Goal: Task Accomplishment & Management: Use online tool/utility

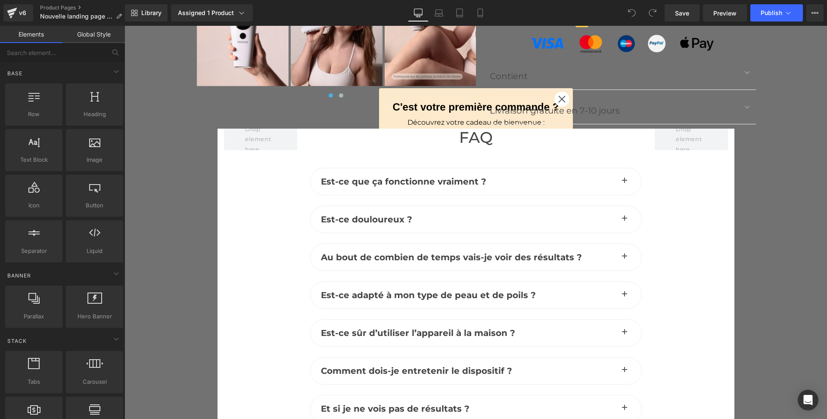
scroll to position [3209, 0]
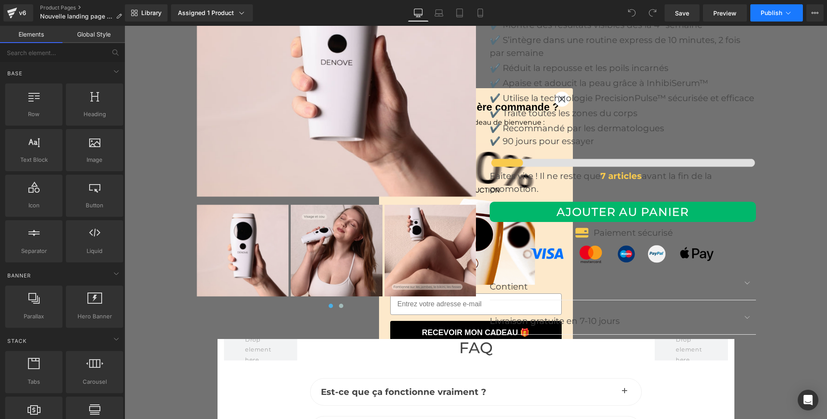
click at [768, 4] on button "Publish" at bounding box center [776, 12] width 53 height 17
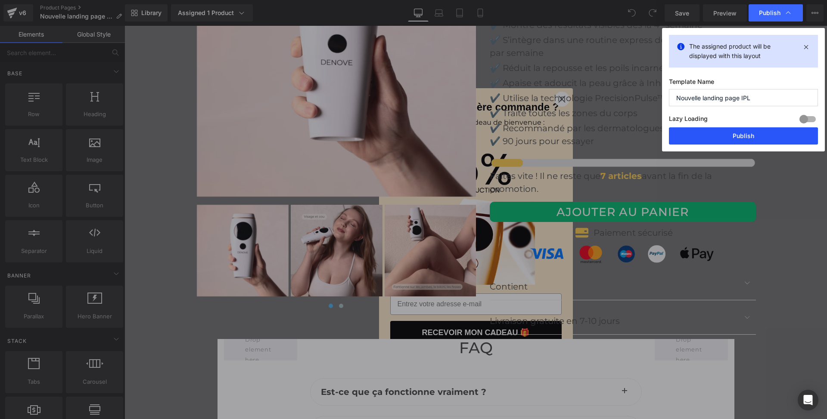
click at [734, 131] on button "Publish" at bounding box center [743, 135] width 149 height 17
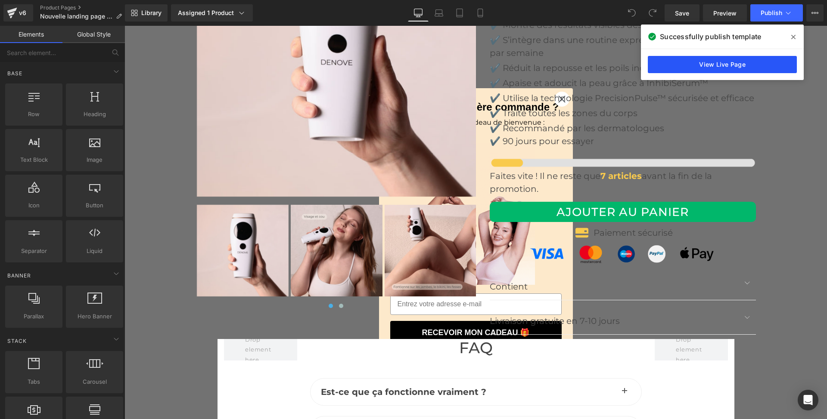
click at [719, 69] on link "View Live Page" at bounding box center [722, 64] width 149 height 17
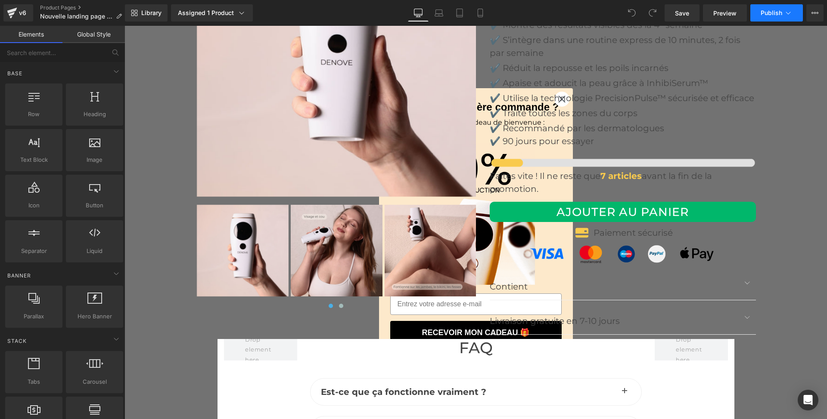
click at [785, 16] on icon at bounding box center [788, 13] width 9 height 9
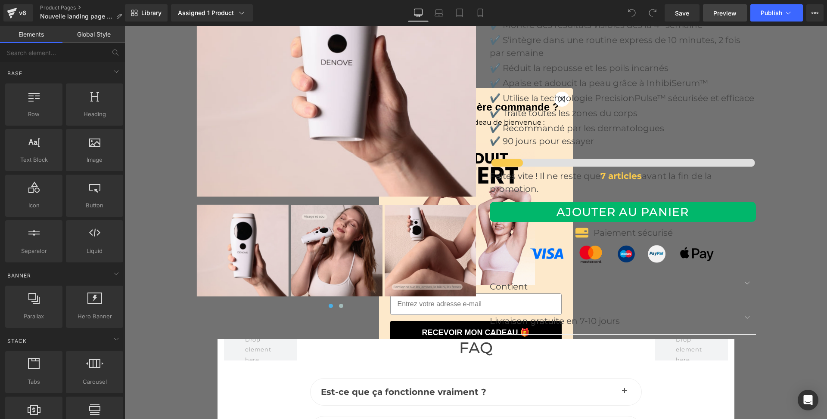
click at [723, 11] on span "Preview" at bounding box center [724, 13] width 23 height 9
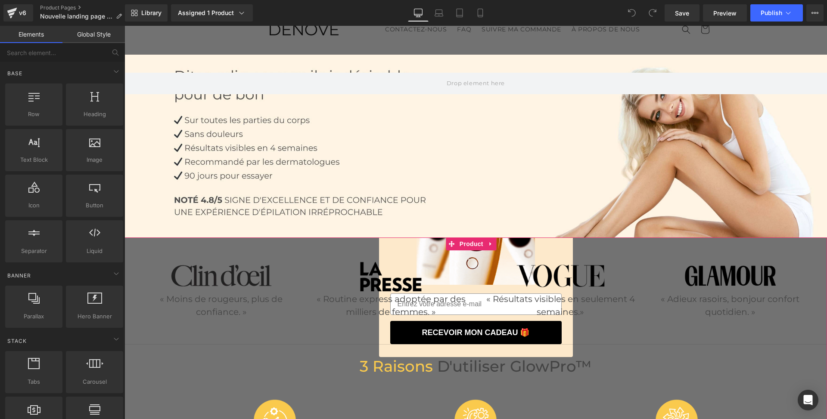
scroll to position [0, 0]
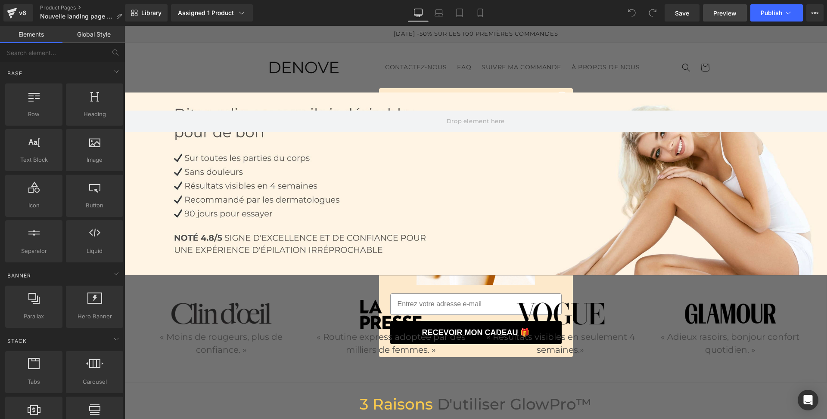
click at [722, 15] on span "Preview" at bounding box center [724, 13] width 23 height 9
click at [801, 14] on button "Publish" at bounding box center [776, 12] width 53 height 17
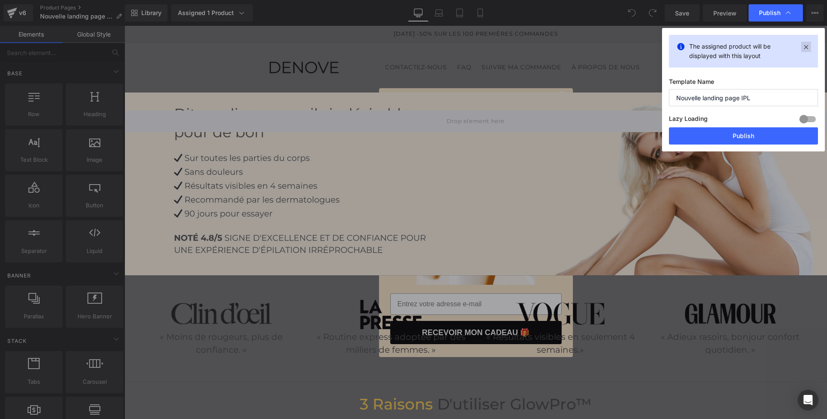
click at [804, 45] on icon at bounding box center [806, 47] width 10 height 10
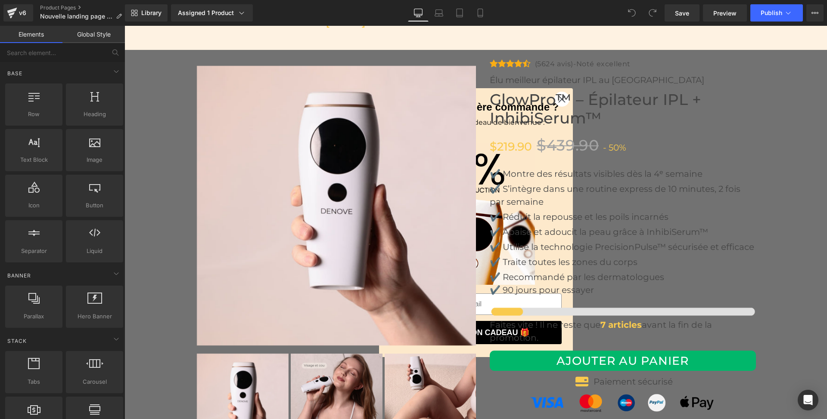
scroll to position [3043, 0]
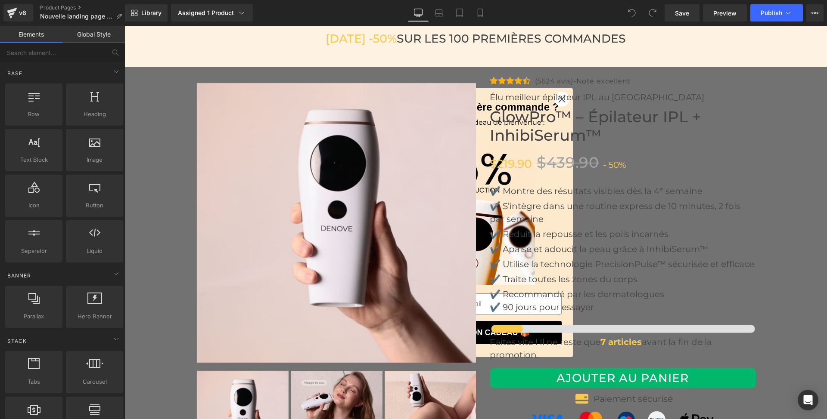
click at [296, 95] on img at bounding box center [337, 223] width 280 height 280
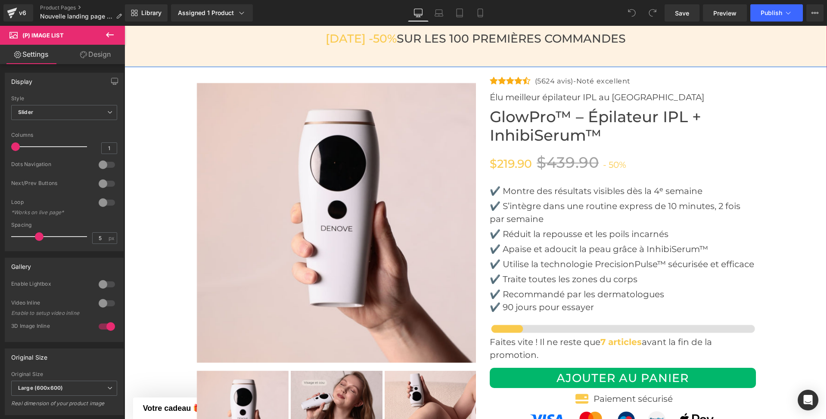
click at [328, 50] on div "AUJOURD'HUI -50% SUR LES 100 PREMIÈRES COMMANDES Heading Row Row" at bounding box center [475, 38] width 702 height 57
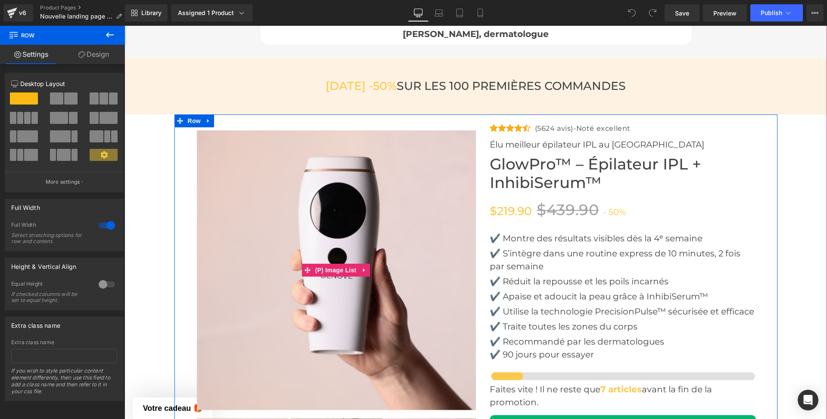
scroll to position [2870, 0]
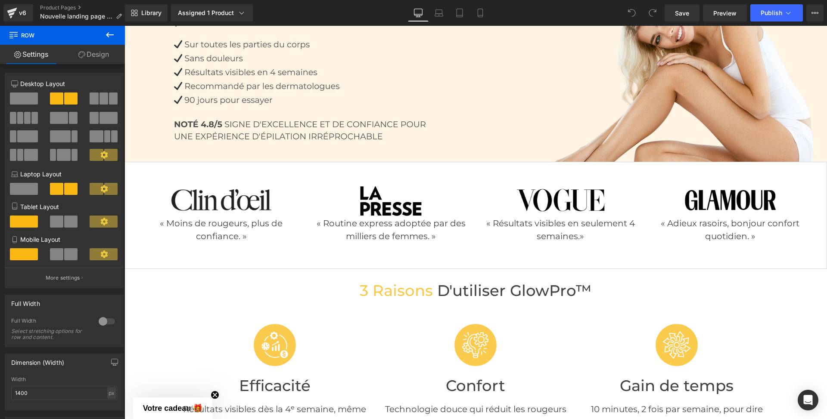
scroll to position [115, 0]
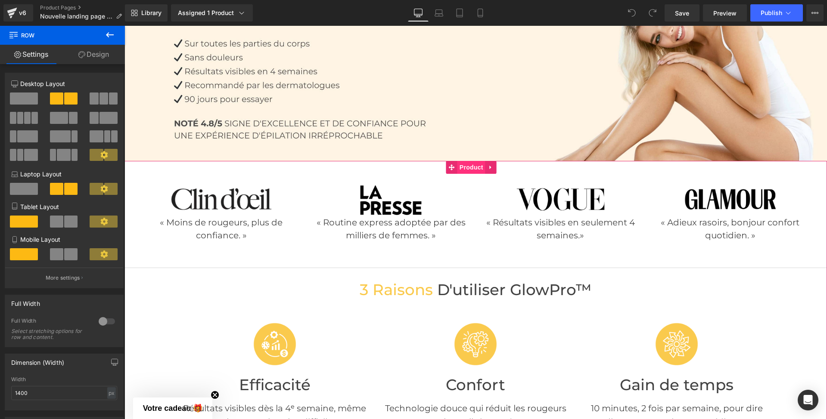
click at [467, 166] on span "Product" at bounding box center [471, 167] width 28 height 13
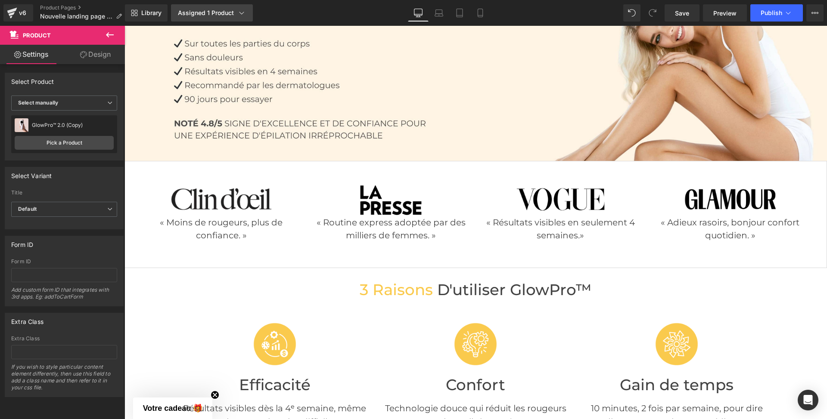
click at [226, 12] on div "Assigned 1 Product" at bounding box center [212, 13] width 68 height 9
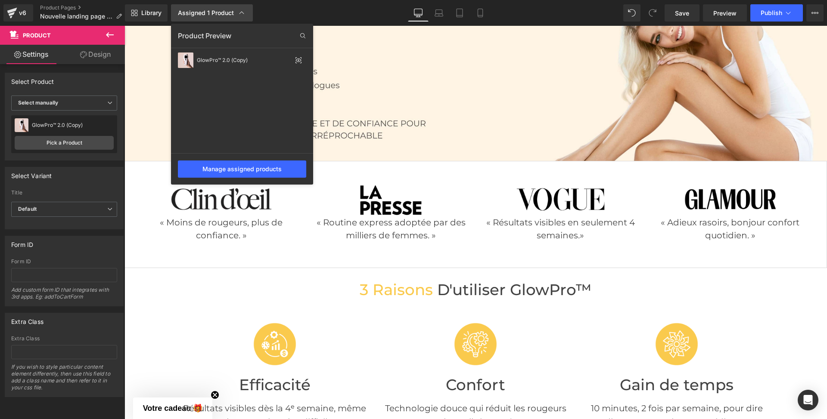
click at [226, 12] on div "Assigned 1 Product" at bounding box center [212, 13] width 68 height 9
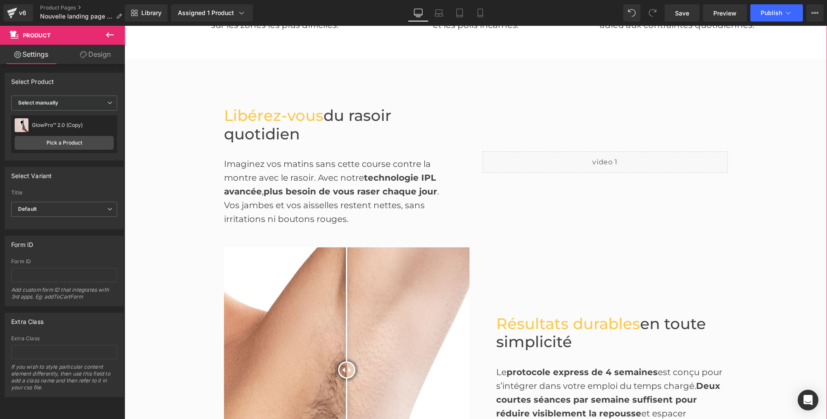
scroll to position [631, 0]
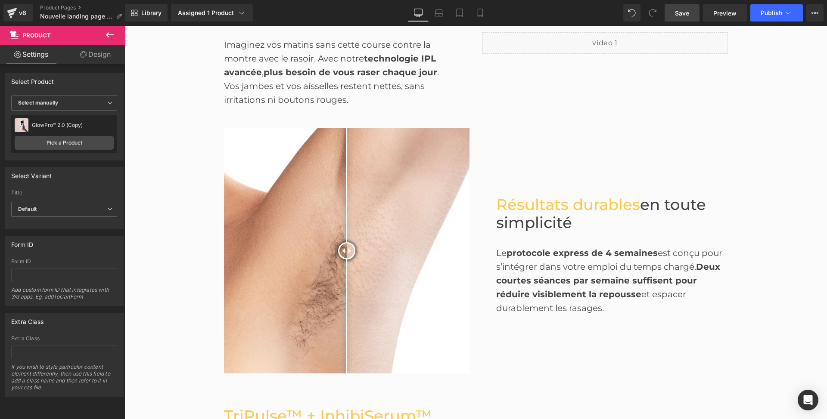
click at [690, 12] on link "Save" at bounding box center [681, 12] width 35 height 17
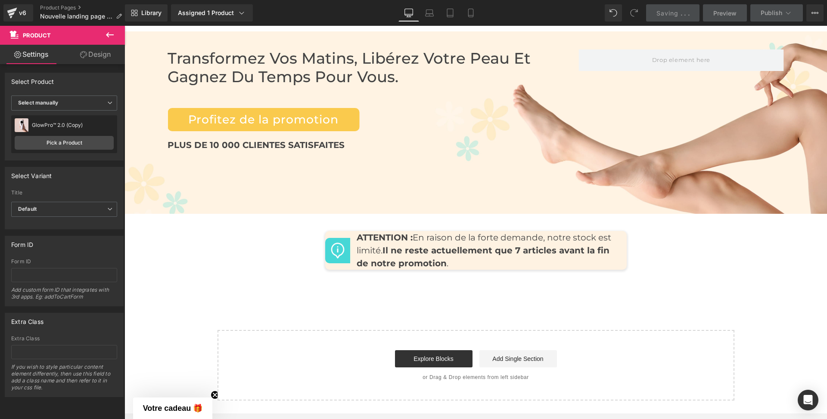
scroll to position [3840, 0]
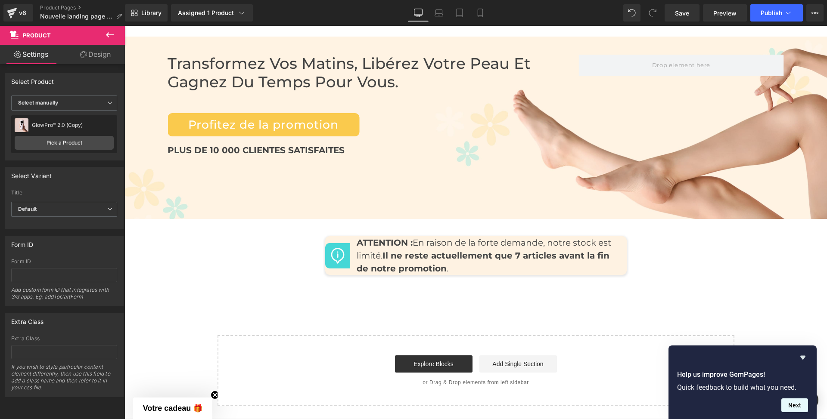
click at [791, 406] on button "Next" at bounding box center [794, 406] width 27 height 14
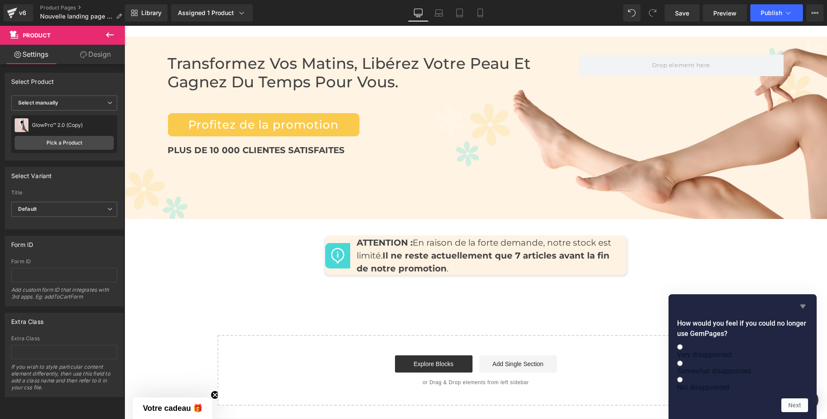
click at [803, 301] on icon "Hide survey" at bounding box center [802, 306] width 10 height 10
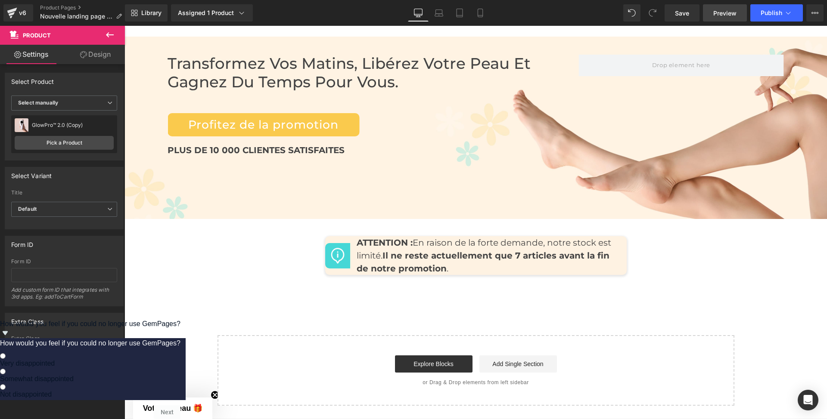
drag, startPoint x: 684, startPoint y: 11, endPoint x: 708, endPoint y: 16, distance: 25.0
click at [684, 11] on span "Save" at bounding box center [682, 13] width 14 height 9
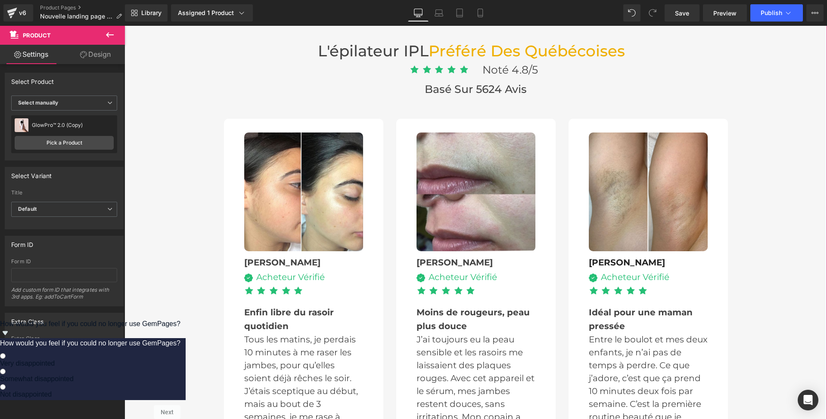
scroll to position [2405, 0]
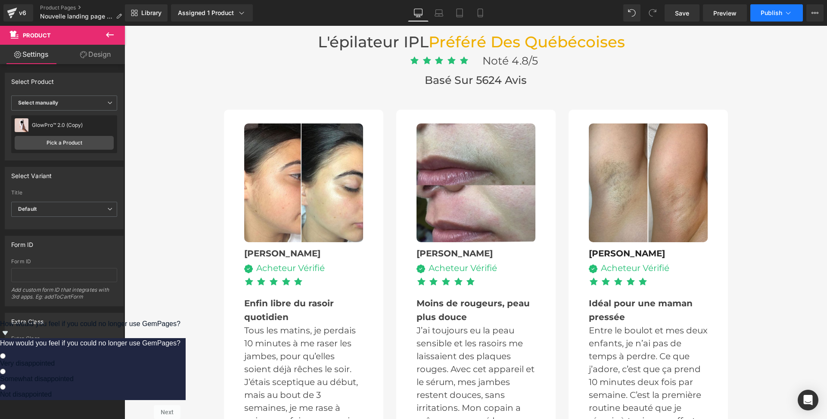
click at [768, 9] on button "Publish" at bounding box center [776, 12] width 53 height 17
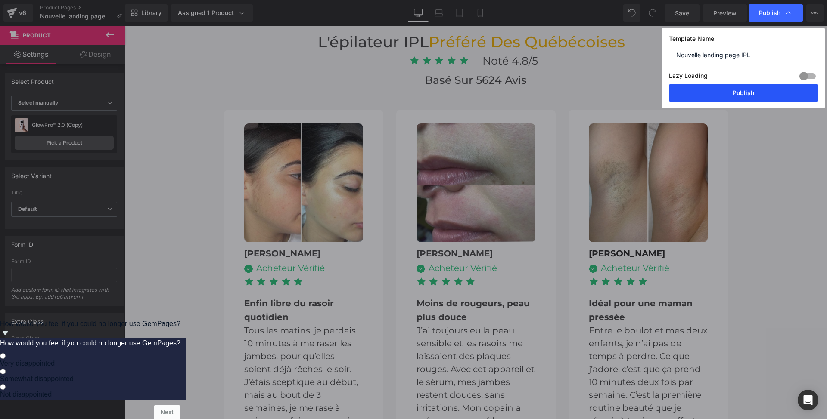
click at [735, 88] on button "Publish" at bounding box center [743, 92] width 149 height 17
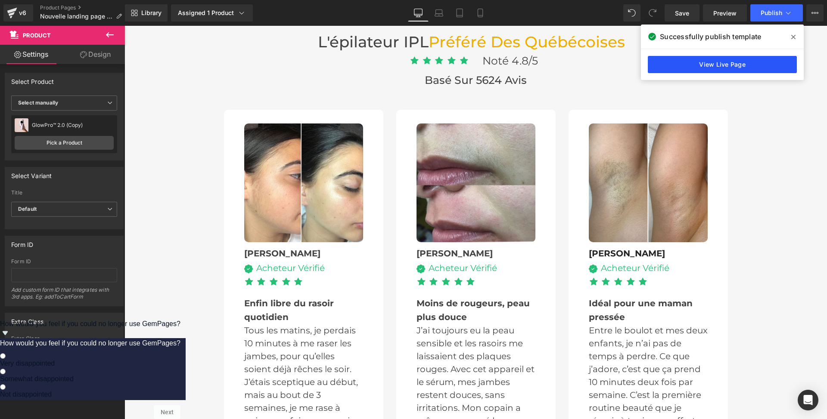
click at [719, 61] on link "View Live Page" at bounding box center [722, 64] width 149 height 17
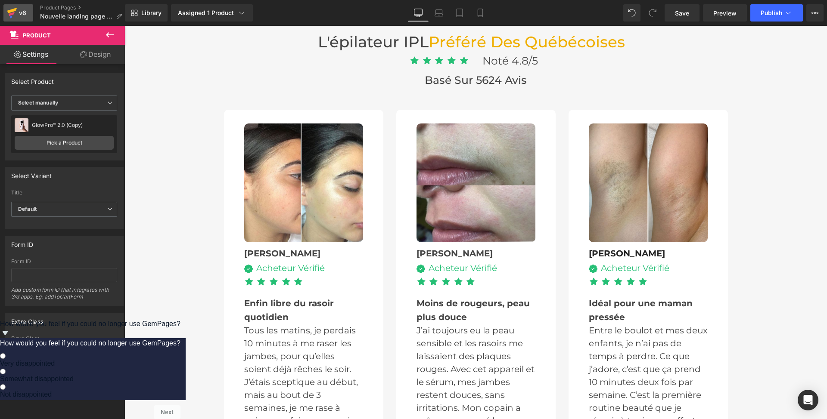
click at [18, 17] on div "v6" at bounding box center [22, 12] width 11 height 11
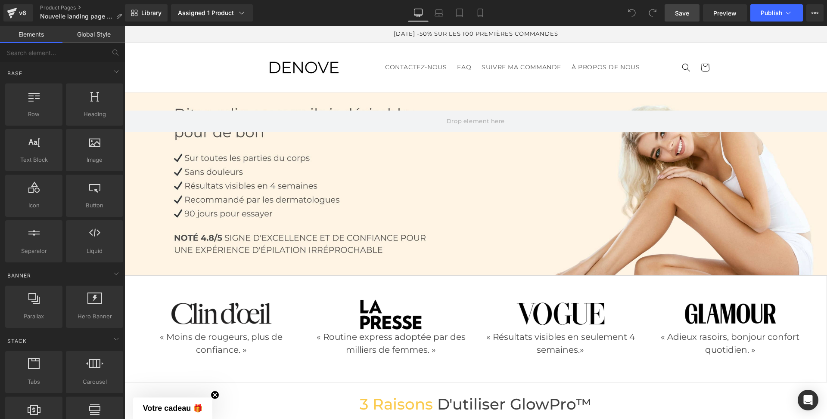
click at [678, 12] on span "Save" at bounding box center [682, 13] width 14 height 9
click at [683, 12] on span "Save" at bounding box center [682, 13] width 14 height 9
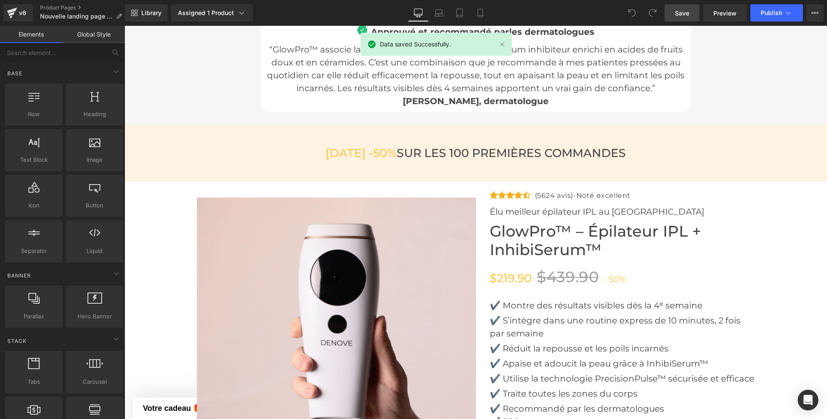
scroll to position [3043, 0]
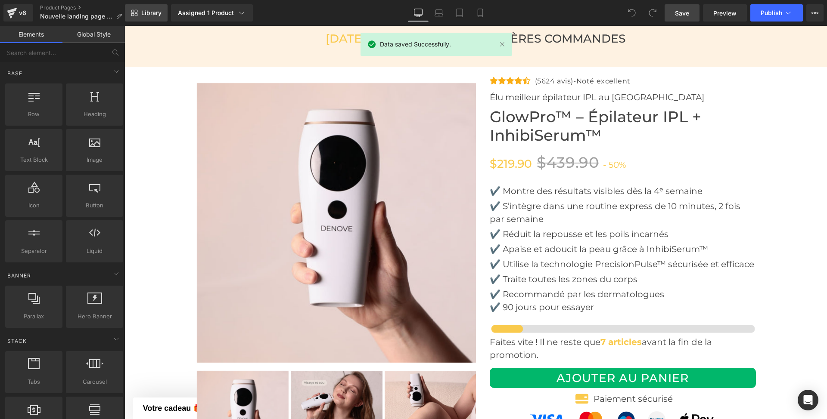
click at [145, 11] on span "Library" at bounding box center [151, 13] width 20 height 8
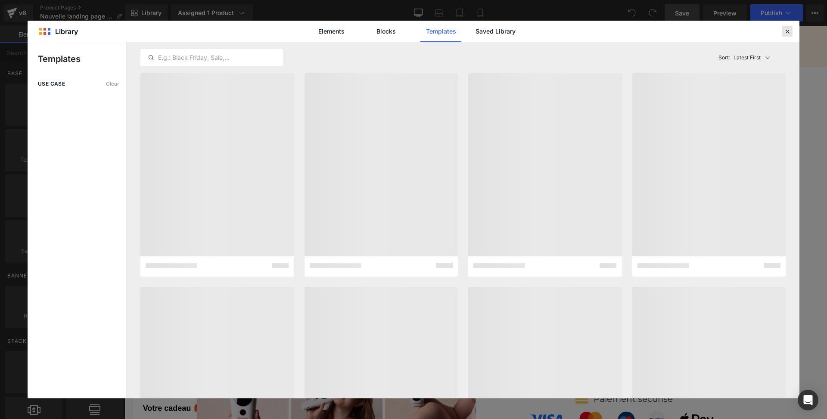
click at [791, 32] on div at bounding box center [787, 31] width 10 height 10
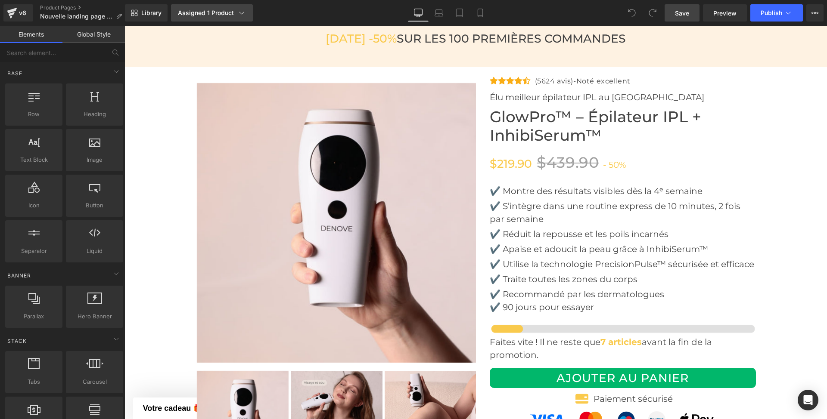
click at [205, 13] on div "Assigned 1 Product" at bounding box center [212, 13] width 68 height 9
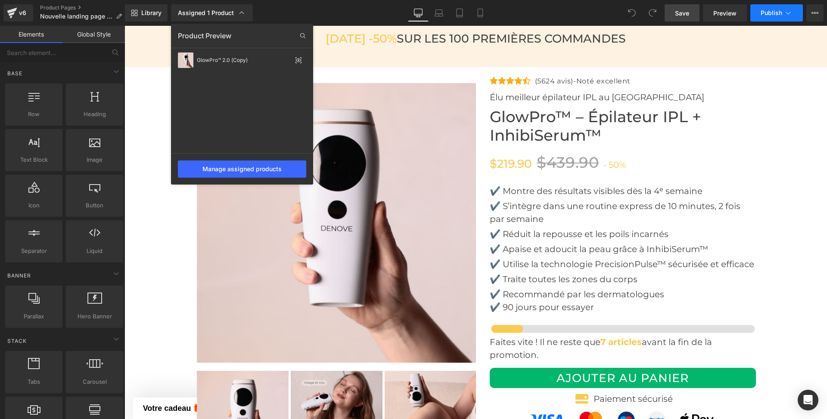
click at [775, 16] on span "Publish" at bounding box center [771, 12] width 22 height 7
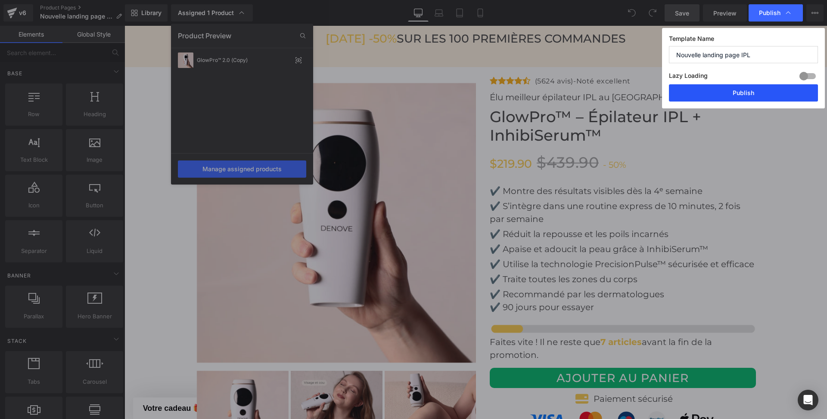
click at [723, 94] on button "Publish" at bounding box center [743, 92] width 149 height 17
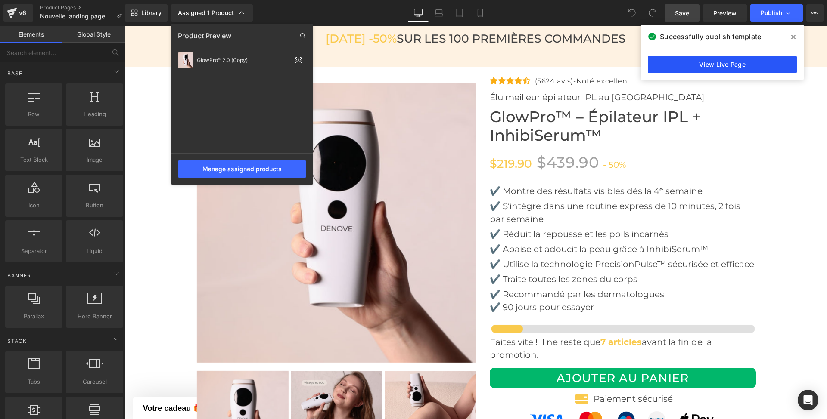
click at [727, 61] on link "View Live Page" at bounding box center [722, 64] width 149 height 17
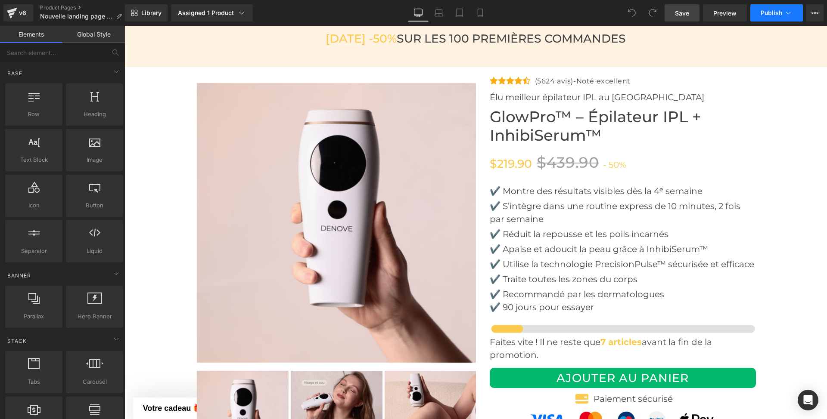
click at [781, 16] on span "Publish" at bounding box center [771, 12] width 22 height 7
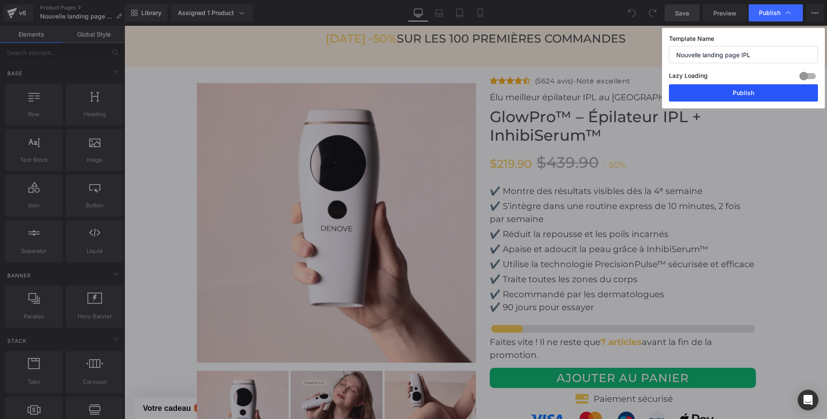
click at [714, 100] on button "Publish" at bounding box center [743, 92] width 149 height 17
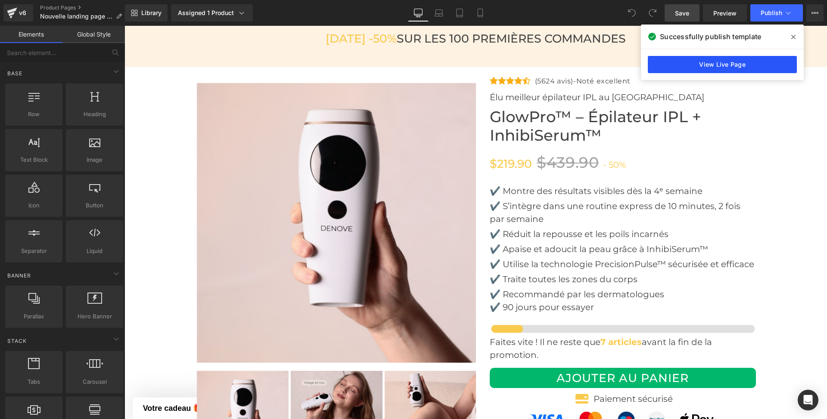
click at [732, 65] on link "View Live Page" at bounding box center [722, 64] width 149 height 17
